Goal: Task Accomplishment & Management: Complete application form

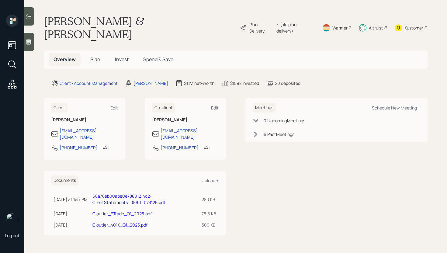
click at [97, 56] on span "Plan" at bounding box center [95, 59] width 10 height 7
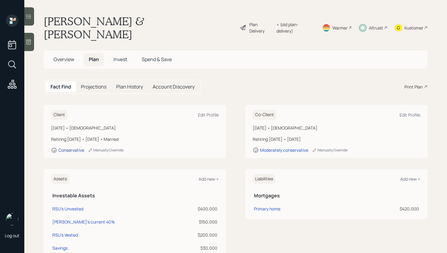
click at [70, 147] on div "Conservative" at bounding box center [71, 150] width 26 height 6
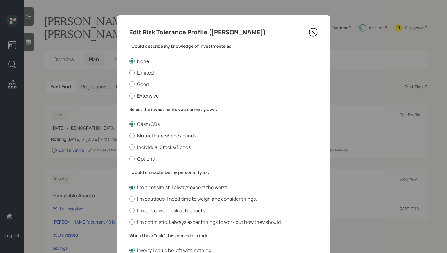
click at [136, 71] on label "Limited" at bounding box center [223, 72] width 189 height 7
click at [129, 72] on input "Limited" at bounding box center [129, 72] width 0 height 0
radio input "true"
click at [148, 136] on label "Mutual Funds/Index Funds" at bounding box center [223, 135] width 189 height 7
click at [129, 136] on input "Mutual Funds/Index Funds" at bounding box center [129, 136] width 0 height 0
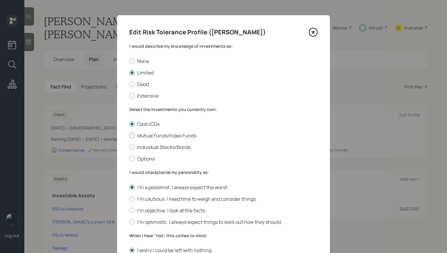
radio input "true"
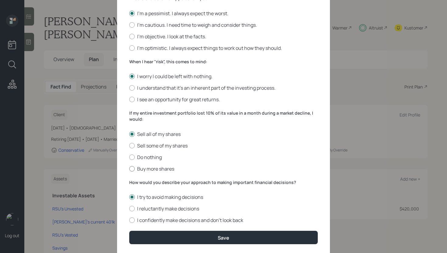
scroll to position [193, 0]
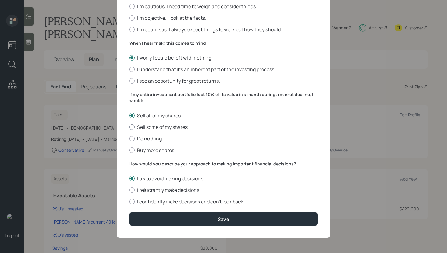
click at [168, 124] on label "Sell some of my shares" at bounding box center [223, 127] width 189 height 7
click at [129, 127] on input "Sell some of my shares" at bounding box center [129, 127] width 0 height 0
radio input "true"
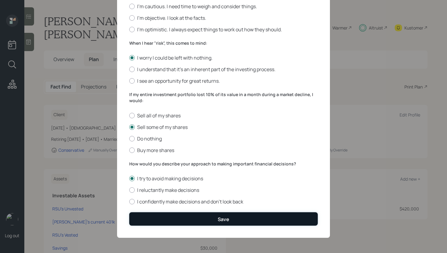
click at [210, 216] on button "Save" at bounding box center [223, 218] width 189 height 13
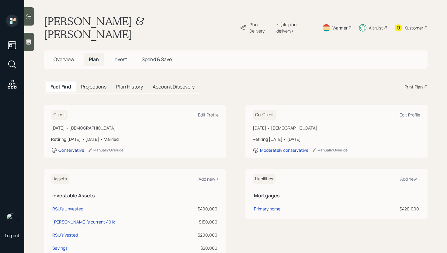
click at [74, 147] on div "Conservative" at bounding box center [71, 150] width 26 height 6
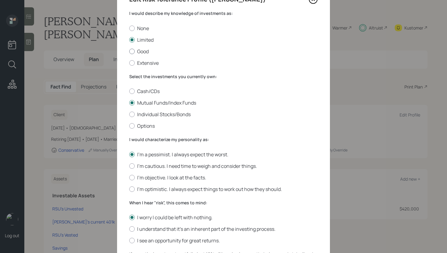
click at [140, 51] on label "Good" at bounding box center [223, 51] width 189 height 7
click at [129, 51] on input "Good" at bounding box center [129, 51] width 0 height 0
radio input "true"
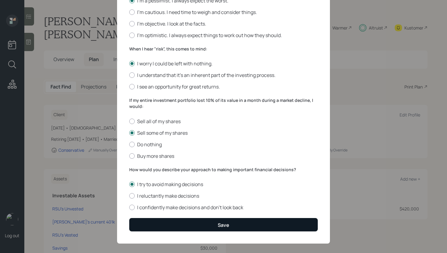
scroll to position [193, 0]
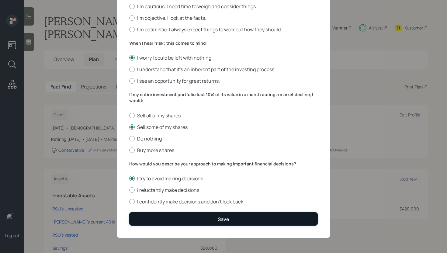
click at [212, 218] on button "Save" at bounding box center [223, 218] width 189 height 13
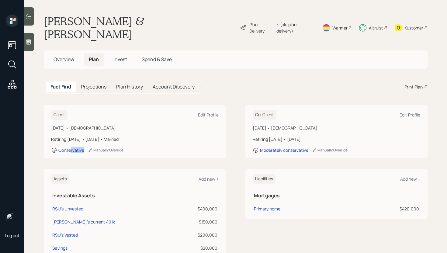
click at [70, 138] on div "Client Edit Profile October 9, 1967 • 57 years old Retiring in 2 years • Octobe…" at bounding box center [135, 131] width 182 height 53
click at [70, 147] on div "Conservative" at bounding box center [71, 150] width 26 height 6
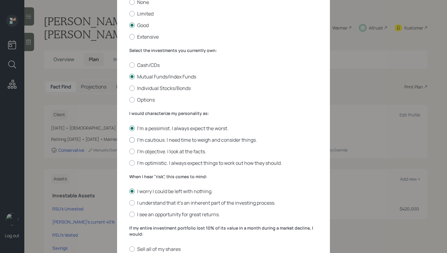
click at [168, 140] on label "I'm cautious. I need time to weigh and consider things." at bounding box center [223, 140] width 189 height 7
click at [129, 140] on input "I'm cautious. I need time to weigh and consider things." at bounding box center [129, 140] width 0 height 0
radio input "true"
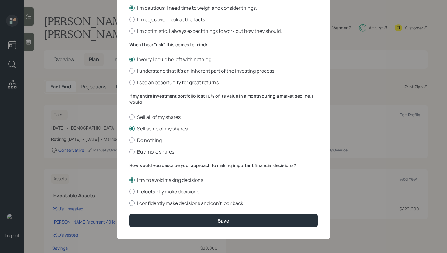
scroll to position [193, 0]
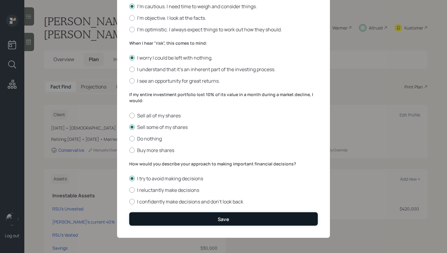
click at [213, 218] on button "Save" at bounding box center [223, 218] width 189 height 13
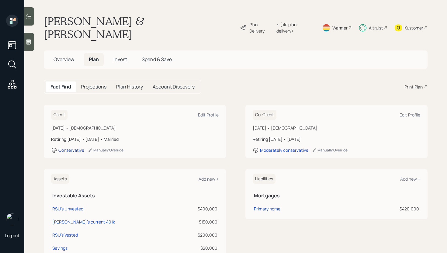
click at [70, 147] on div "Conservative" at bounding box center [71, 150] width 26 height 6
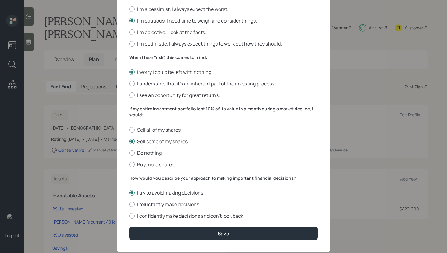
scroll to position [193, 0]
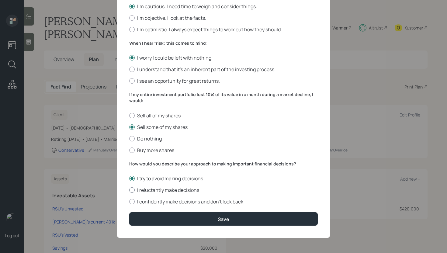
click at [165, 189] on label "I reluctantly make decisions" at bounding box center [223, 190] width 189 height 7
click at [129, 190] on input "I reluctantly make decisions" at bounding box center [129, 190] width 0 height 0
radio input "true"
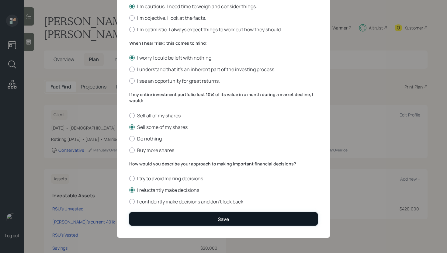
click at [189, 218] on button "Save" at bounding box center [223, 218] width 189 height 13
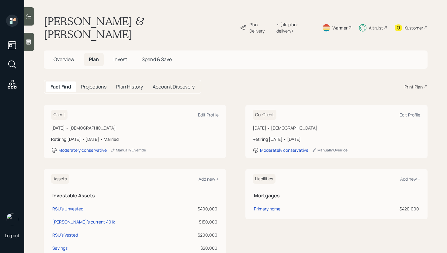
click at [123, 56] on span "Invest" at bounding box center [120, 59] width 14 height 7
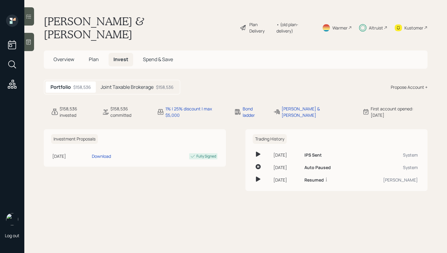
click at [123, 84] on h5 "Joint Taxable Brokerage" at bounding box center [127, 87] width 53 height 6
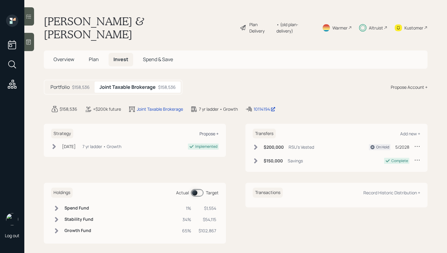
click at [213, 131] on div "Propose +" at bounding box center [209, 134] width 19 height 6
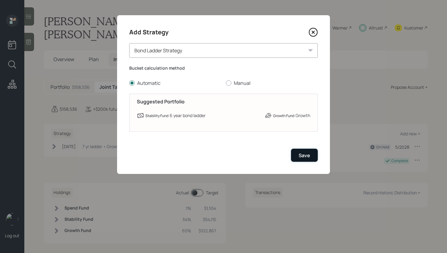
click at [304, 156] on div "Save" at bounding box center [305, 155] width 12 height 7
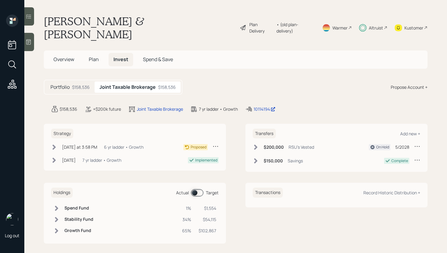
click at [94, 56] on span "Plan" at bounding box center [94, 59] width 10 height 7
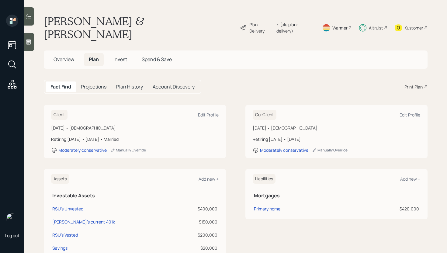
click at [59, 56] on span "Overview" at bounding box center [64, 59] width 21 height 7
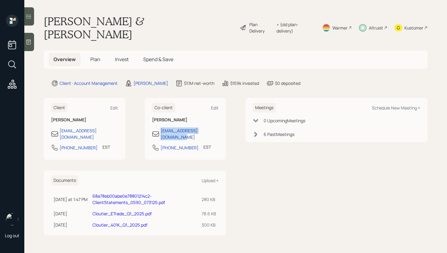
drag, startPoint x: 222, startPoint y: 119, endPoint x: 162, endPoint y: 121, distance: 60.3
click at [162, 121] on div "Co-client Edit Annie Lavigne annie_lavigne@outlook.com 727-249-1018 EST Current…" at bounding box center [186, 129] width 82 height 62
copy div "annie_lavigne@outlook.com"
click at [116, 56] on span "Invest" at bounding box center [122, 59] width 14 height 7
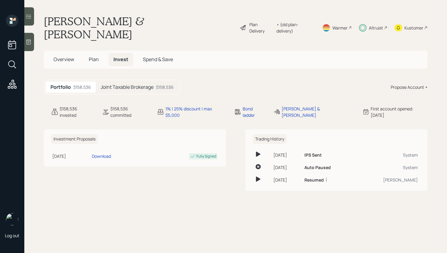
click at [137, 84] on h5 "Joint Taxable Brokerage" at bounding box center [127, 87] width 53 height 6
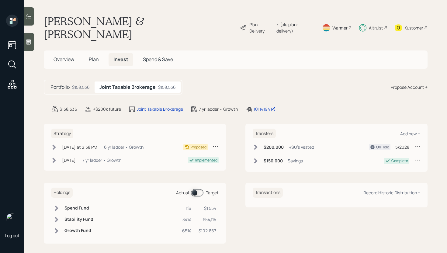
click at [98, 143] on div "Today at 3:58 PM Friday, August 29, 2025 3:58 PM EDT 6 yr ladder • Growth" at bounding box center [97, 147] width 92 height 8
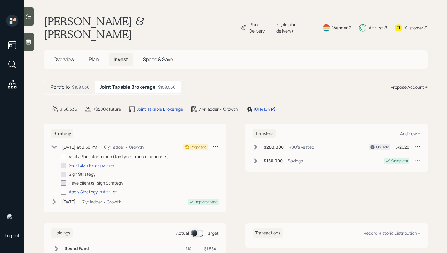
click at [64, 154] on div at bounding box center [63, 156] width 5 height 5
click at [61, 156] on input "checkbox" at bounding box center [61, 156] width 0 height 0
checkbox input "true"
click at [83, 162] on div "Send plan for signature" at bounding box center [91, 165] width 45 height 6
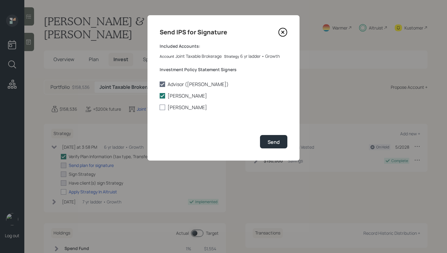
click at [180, 108] on label "Annie Lavigne" at bounding box center [224, 107] width 128 height 7
click at [160, 108] on input "Annie Lavigne" at bounding box center [159, 107] width 0 height 0
checkbox input "true"
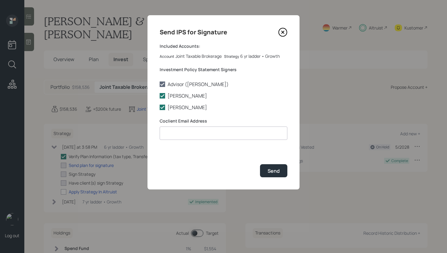
click at [194, 130] on input at bounding box center [224, 133] width 128 height 13
paste input "annie_lavigne@outlook.com"
type input "annie_lavigne@outlook.com"
click at [276, 172] on div "Send" at bounding box center [274, 171] width 12 height 7
checkbox input "true"
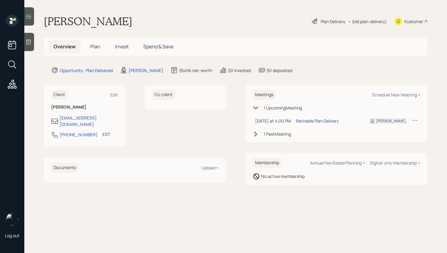
click at [319, 123] on div "Retirable Plan Delivery" at bounding box center [317, 121] width 43 height 6
